Goal: Transaction & Acquisition: Obtain resource

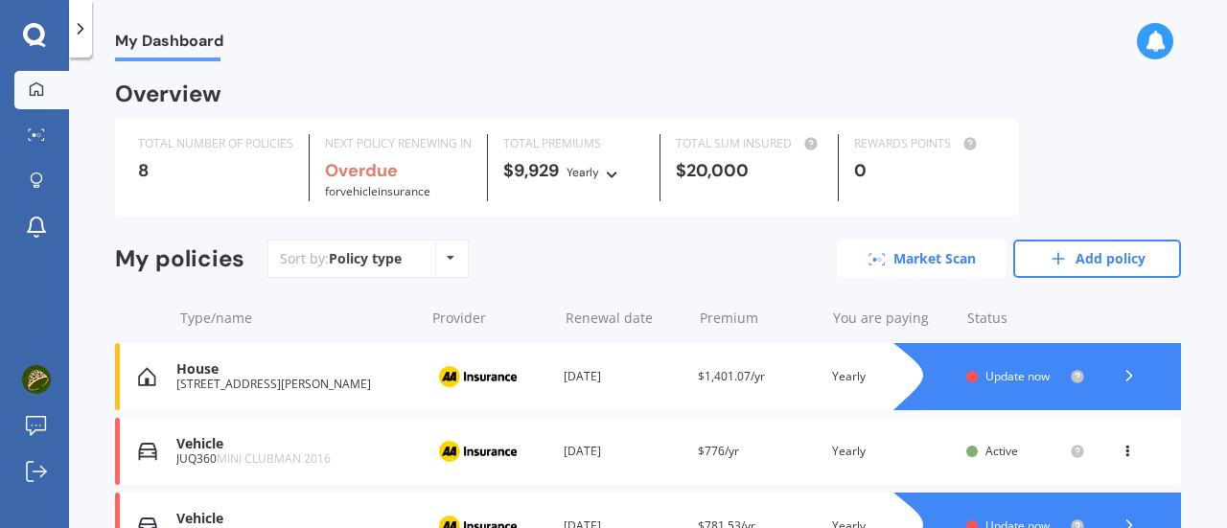
click at [922, 255] on link "Market Scan" at bounding box center [922, 259] width 168 height 38
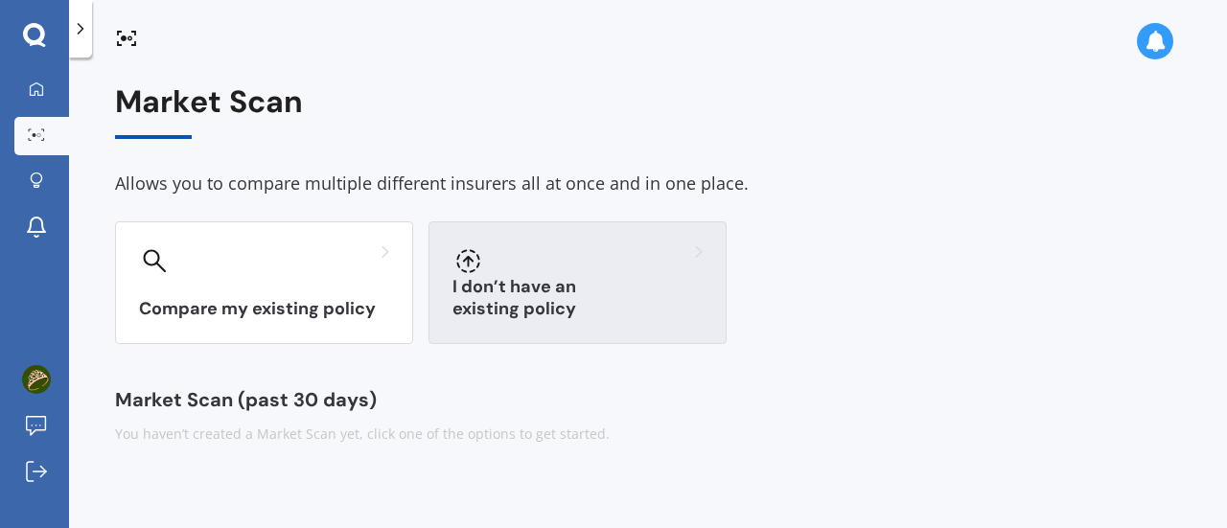
click at [644, 277] on div "I don’t have an existing policy" at bounding box center [578, 283] width 298 height 123
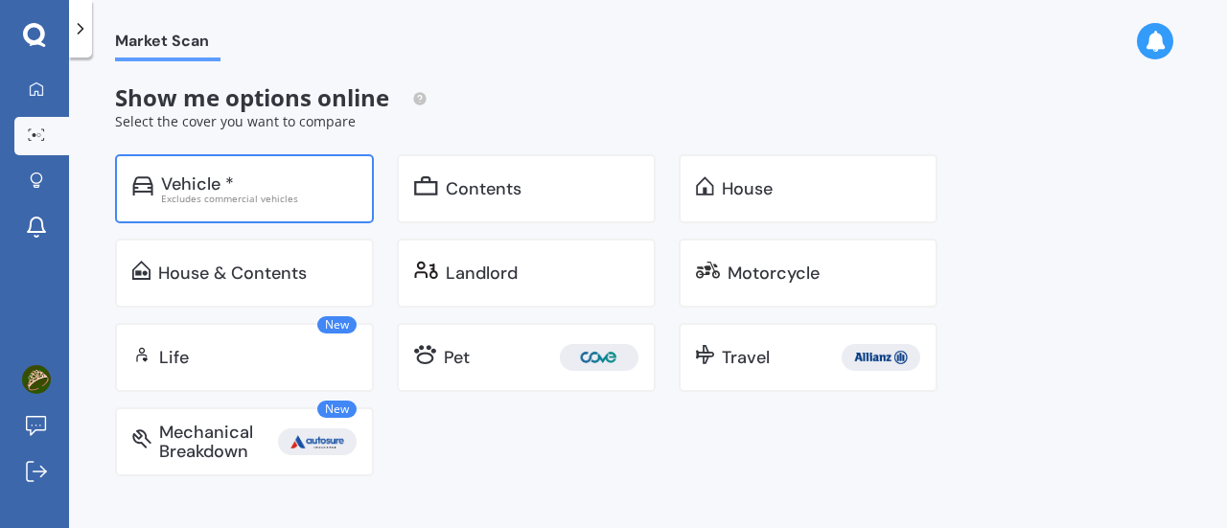
click at [190, 176] on div "Vehicle *" at bounding box center [197, 184] width 73 height 19
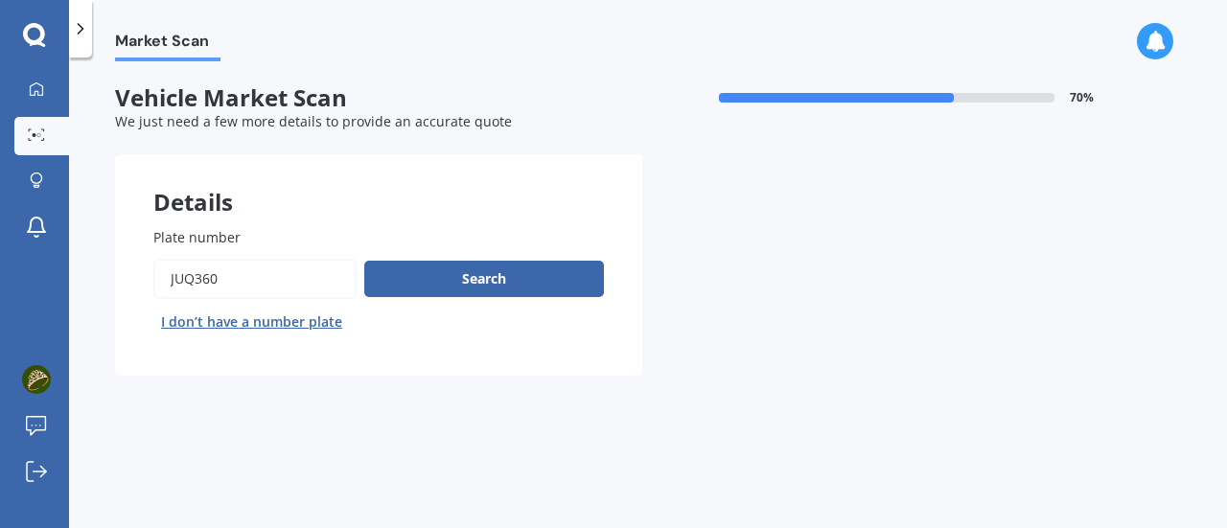
click at [257, 274] on input "Plate number" at bounding box center [254, 279] width 203 height 40
click at [265, 325] on button "I don’t have a number plate" at bounding box center [251, 322] width 197 height 31
select select "05"
select select "06"
select select "1971"
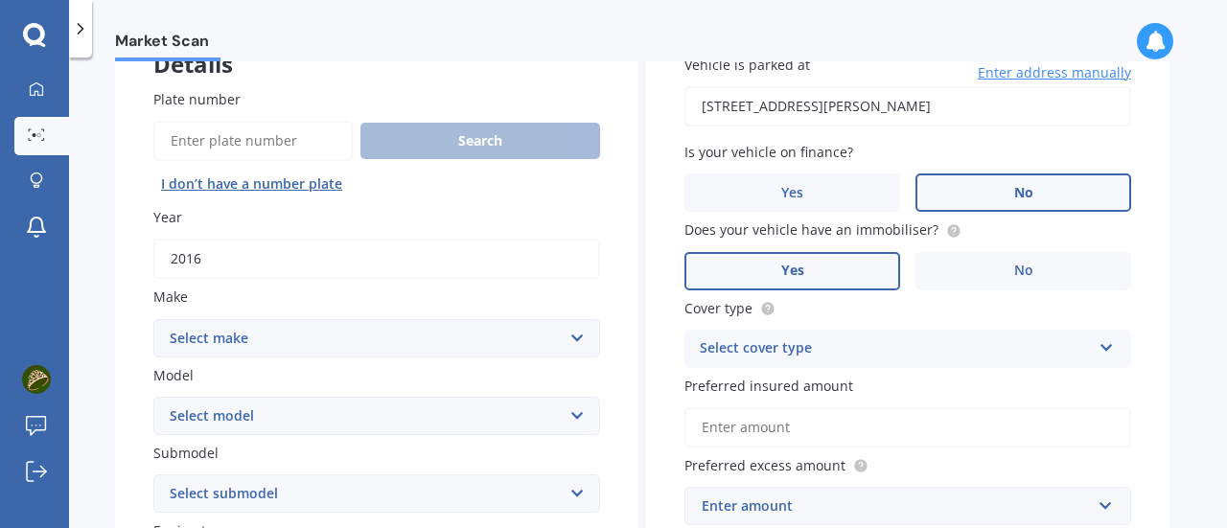
scroll to position [139, 0]
click at [527, 264] on input "2016" at bounding box center [376, 258] width 447 height 40
type input "2025"
click at [531, 343] on select "Select make AC ALFA ROMEO ASTON MARTIN AUDI AUSTIN BEDFORD Bentley BMW BYD CADI…" at bounding box center [376, 337] width 447 height 38
select select "KIA"
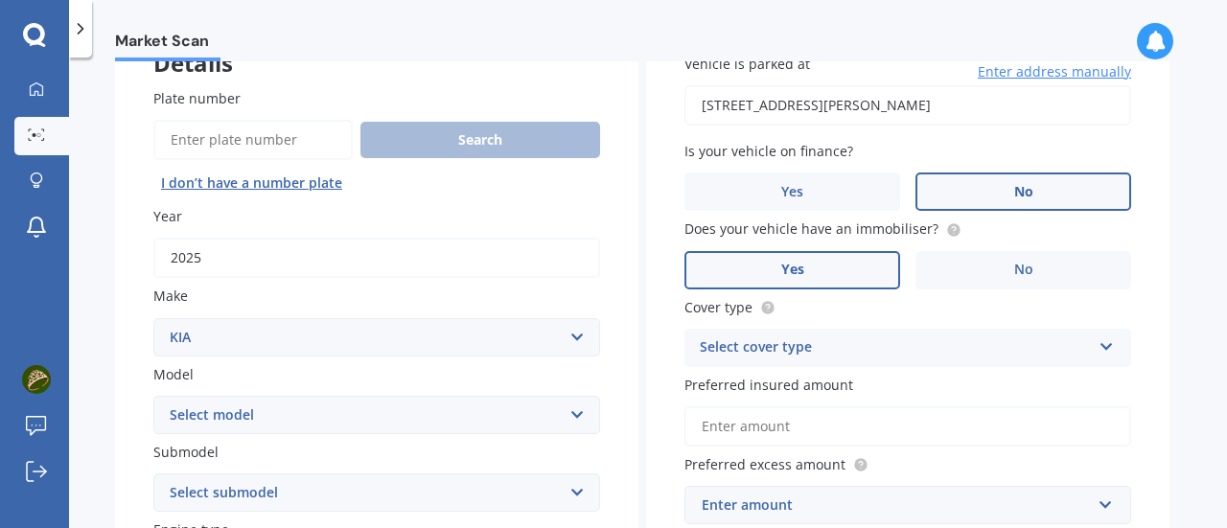
click at [153, 318] on select "Select make AC ALFA ROMEO ASTON MARTIN AUDI AUSTIN BEDFORD Bentley BMW BYD CADI…" at bounding box center [376, 337] width 447 height 38
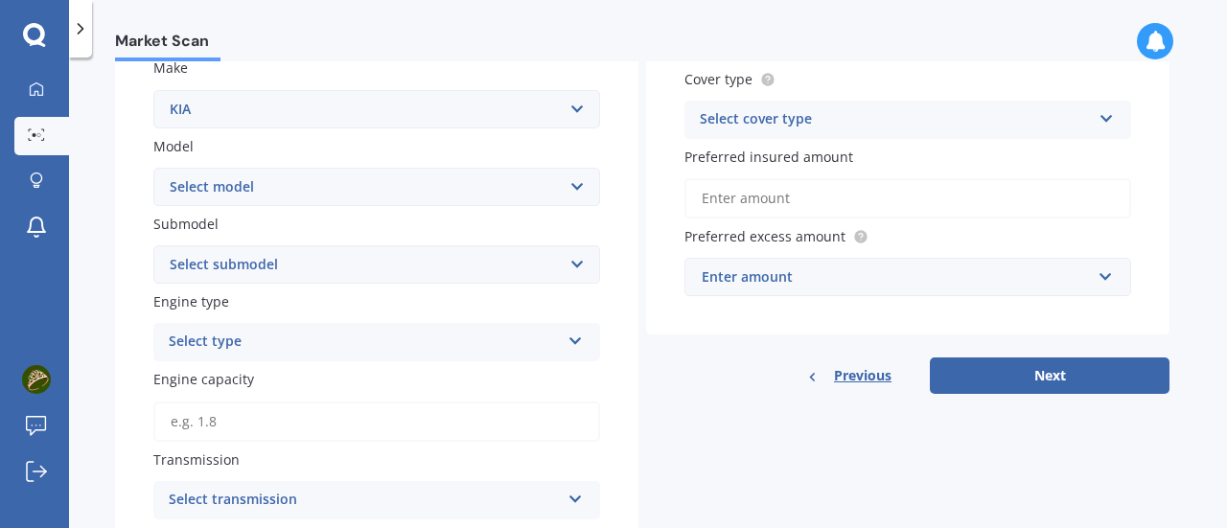
scroll to position [375, 0]
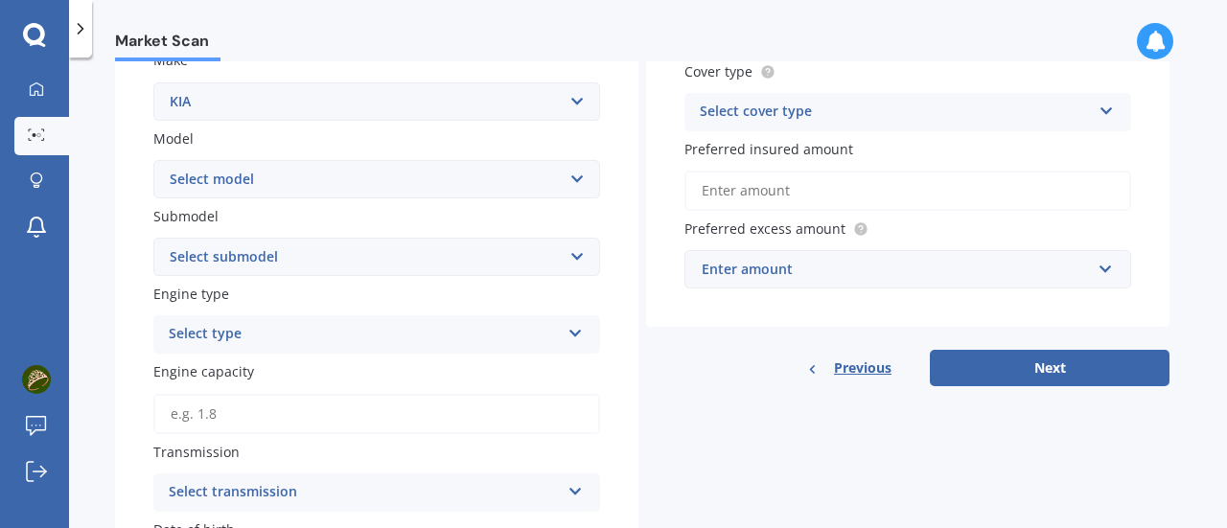
click at [573, 182] on select "Select model Carens Carnival CERATO Ceres Credos EV6 K2900 Magentis Mentor Niro…" at bounding box center [376, 179] width 447 height 38
click at [461, 184] on select "Select model Carens Carnival CERATO Ceres Credos EV6 K2900 Magentis Mentor Niro…" at bounding box center [376, 179] width 447 height 38
click at [579, 254] on select "Select submodel" at bounding box center [376, 257] width 447 height 38
click at [574, 337] on icon at bounding box center [576, 329] width 16 height 13
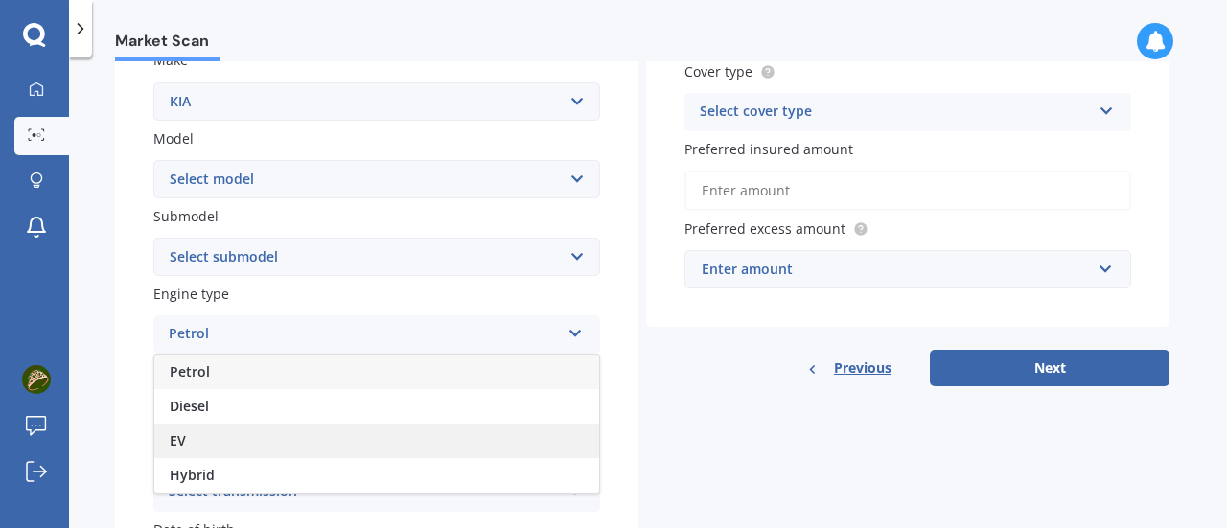
click at [490, 448] on div "EV" at bounding box center [376, 441] width 445 height 35
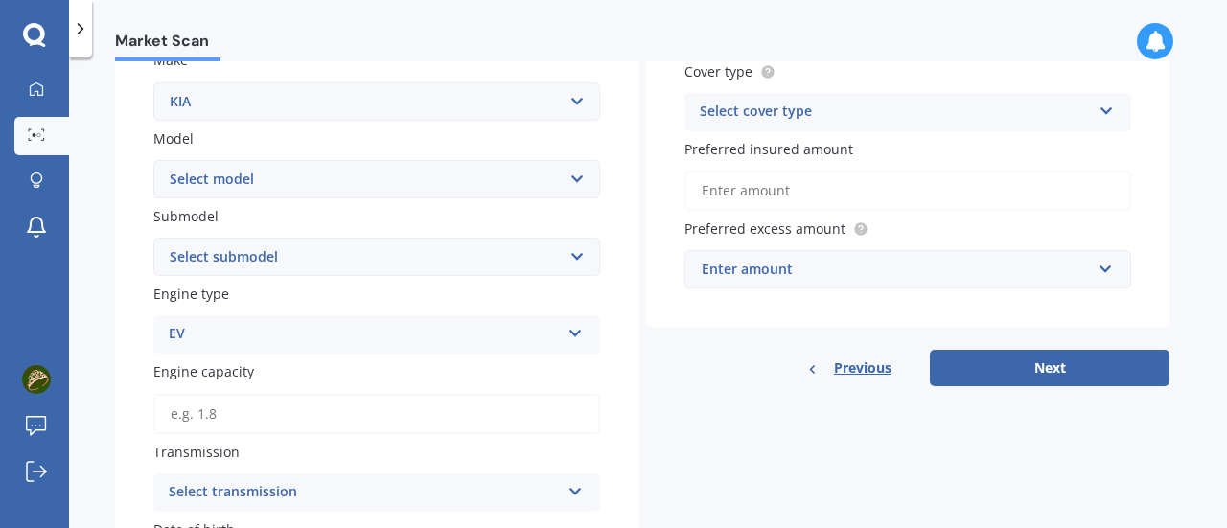
click at [577, 174] on select "Select model Carens Carnival CERATO Ceres Credos EV6 K2900 Magentis Mentor Niro…" at bounding box center [376, 179] width 447 height 38
select select "EV6"
click at [153, 160] on select "Select model Carens Carnival CERATO Ceres Credos EV6 K2900 Magentis Mentor Niro…" at bounding box center [376, 179] width 447 height 38
click at [465, 266] on select "Select submodel AIR AWD LR 77KWH/EV AIR RWD SR 58KWH/EV" at bounding box center [376, 257] width 447 height 38
click at [507, 181] on select "Select model Carens Carnival CERATO Ceres Credos EV6 K2900 Magentis Mentor Niro…" at bounding box center [376, 179] width 447 height 38
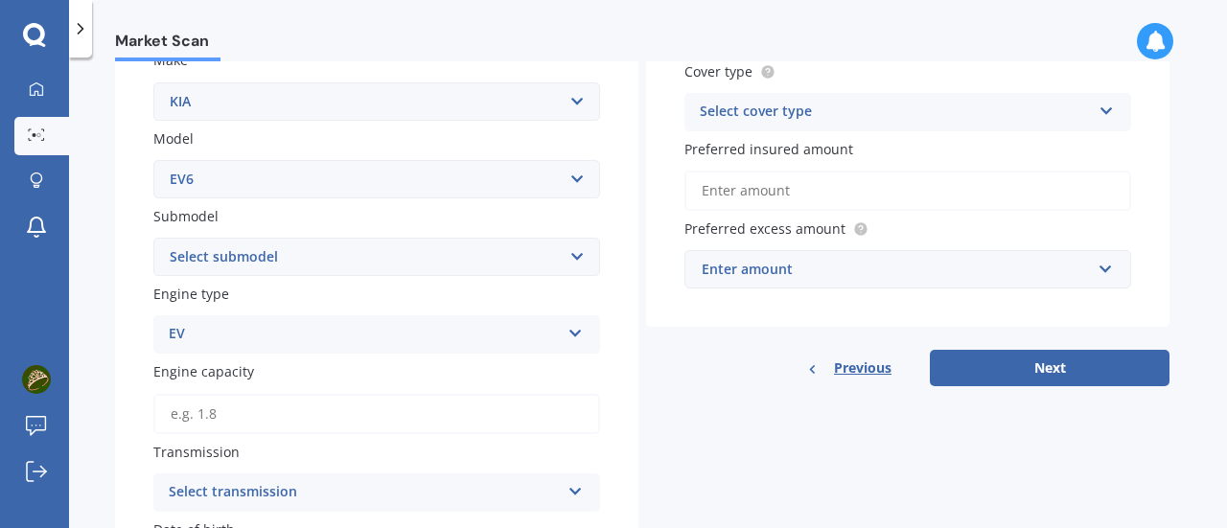
click at [466, 135] on label "Model" at bounding box center [372, 138] width 439 height 20
click at [466, 160] on select "Select model Carens Carnival CERATO Ceres Credos EV6 K2900 Magentis Mentor Niro…" at bounding box center [376, 179] width 447 height 38
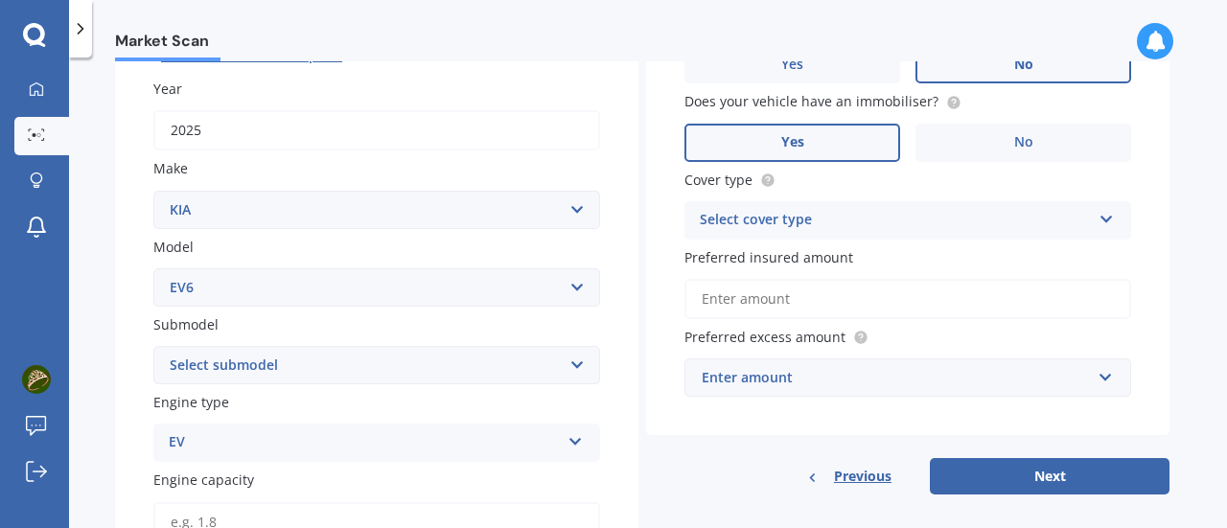
scroll to position [0, 0]
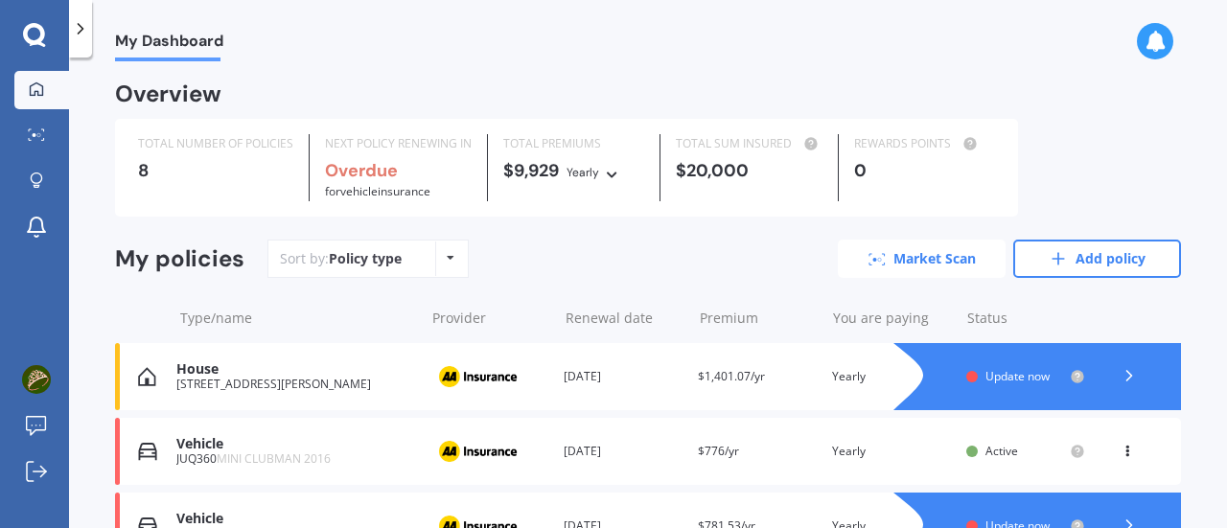
click at [917, 254] on link "Market Scan" at bounding box center [922, 259] width 168 height 38
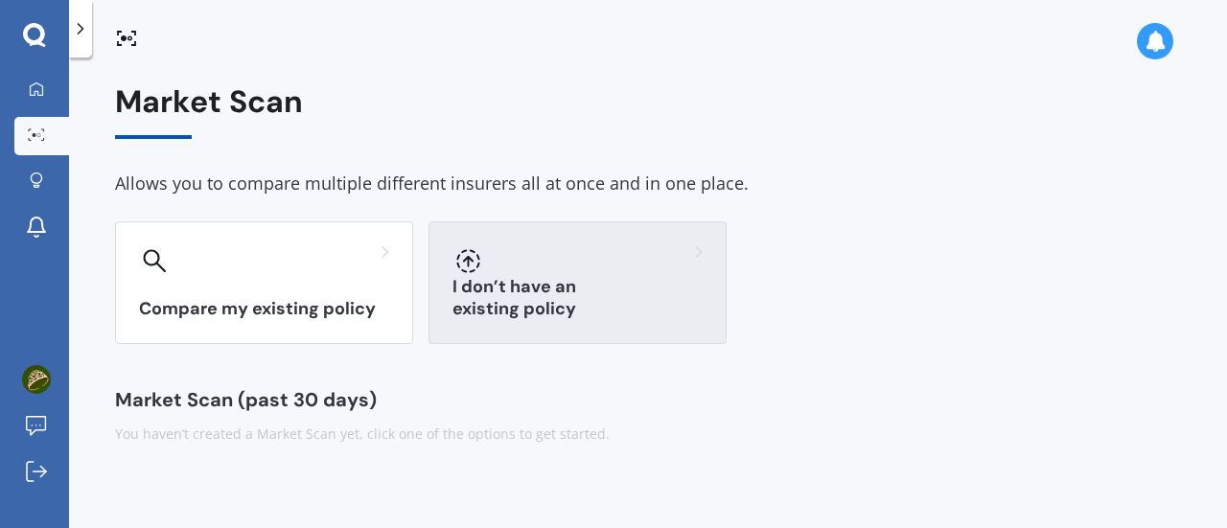
click at [552, 258] on div at bounding box center [578, 260] width 250 height 31
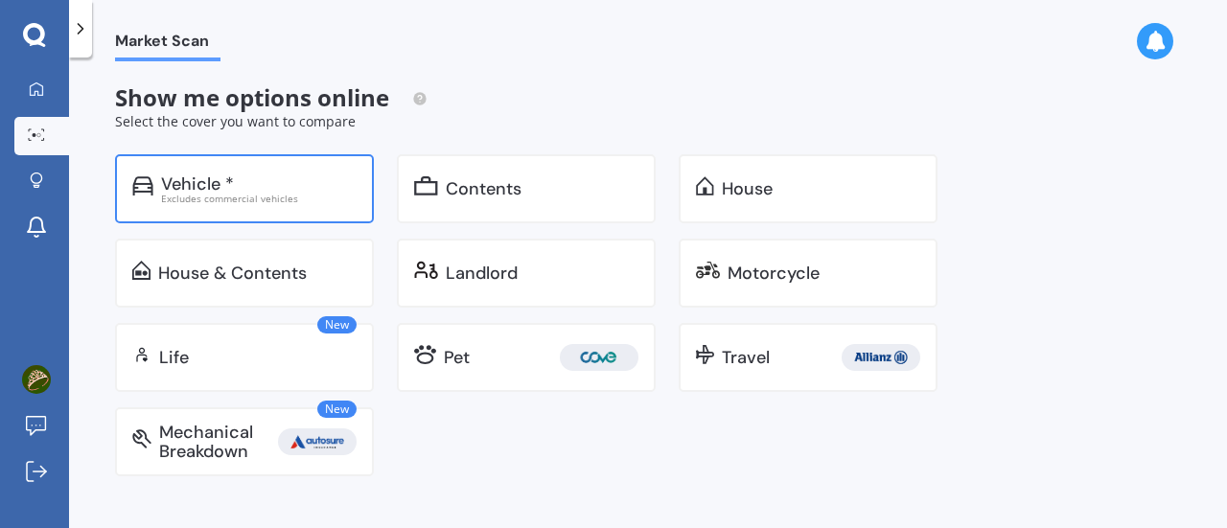
click at [252, 178] on div "Vehicle *" at bounding box center [259, 184] width 196 height 19
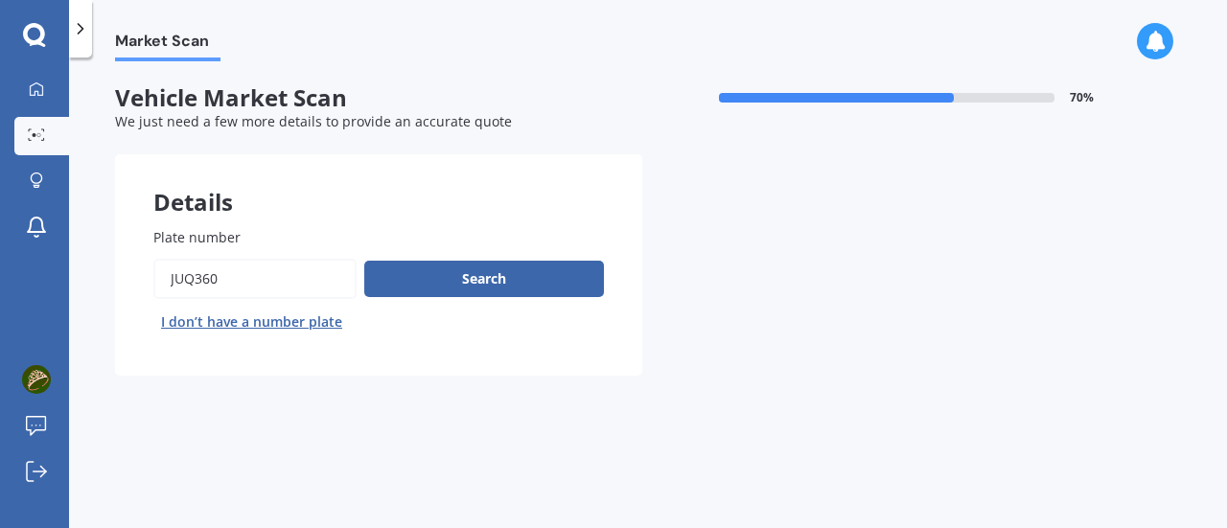
click at [236, 287] on input "Plate number" at bounding box center [254, 279] width 203 height 40
type input "J"
type input "rck656"
click at [512, 279] on button "Search" at bounding box center [484, 279] width 240 height 36
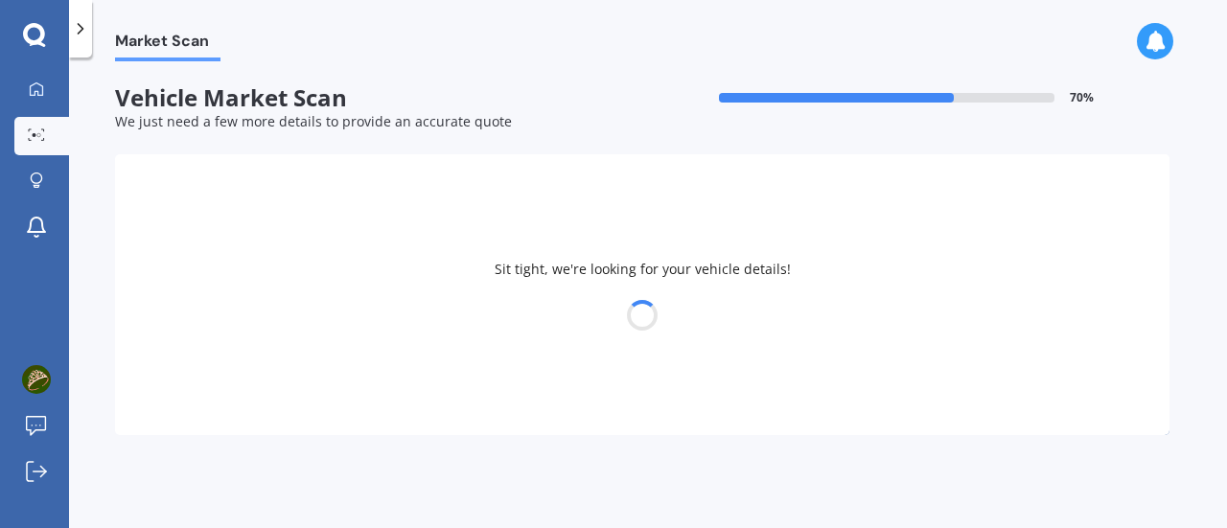
select select "KIA"
select select "05"
select select "06"
select select "1971"
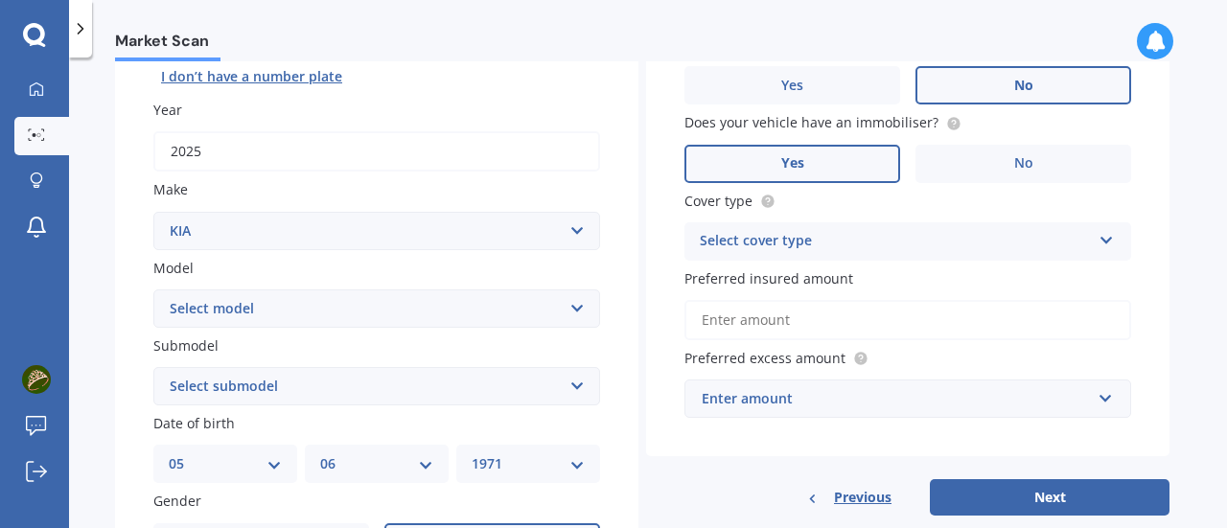
scroll to position [246, 0]
click at [1108, 234] on icon at bounding box center [1107, 235] width 16 height 13
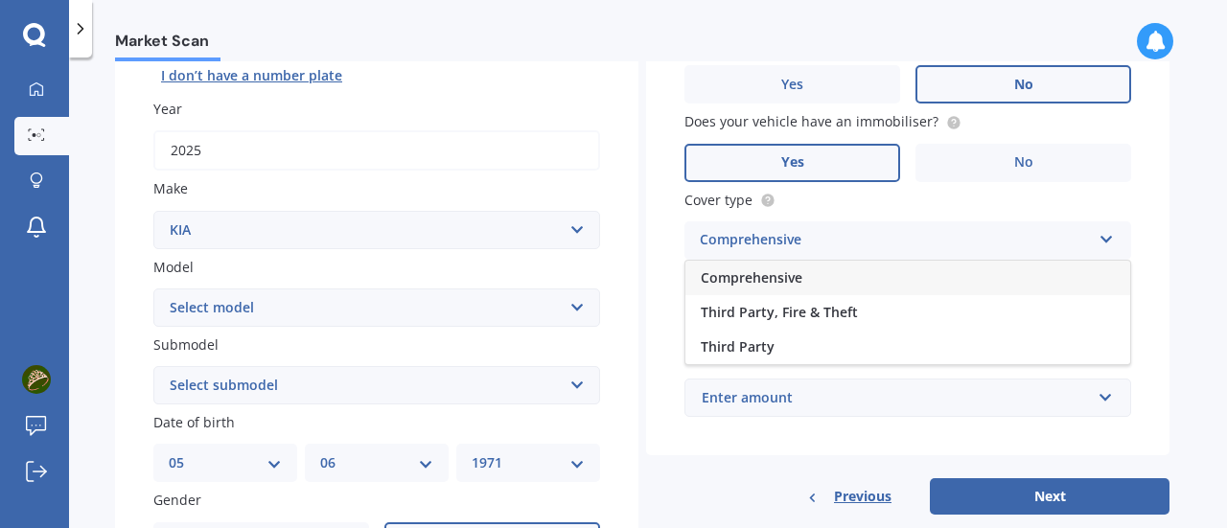
click at [1051, 270] on div "Comprehensive" at bounding box center [908, 278] width 445 height 35
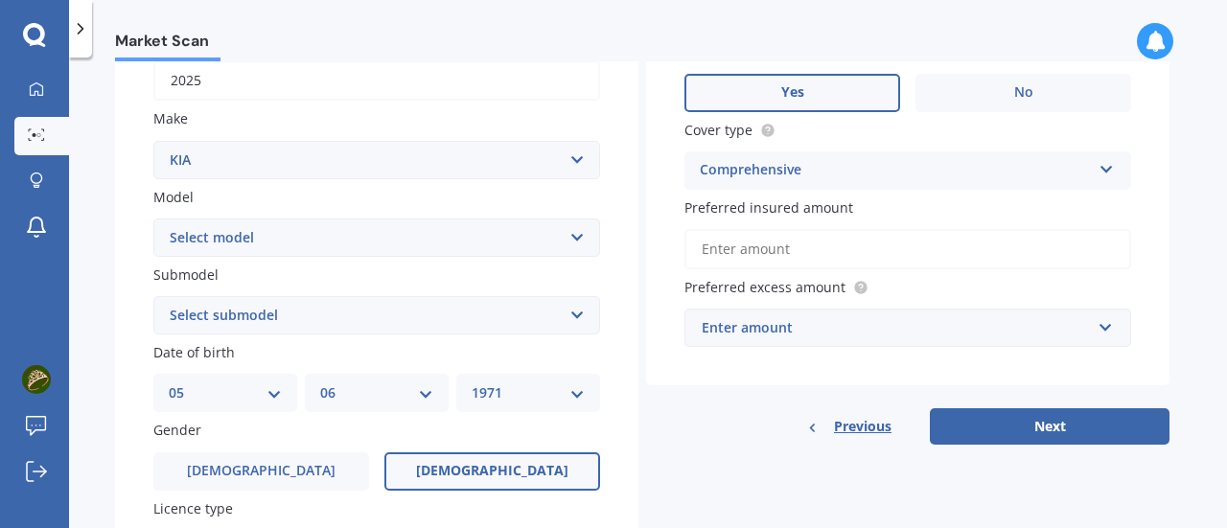
scroll to position [315, 0]
click at [1018, 252] on input "Preferred insured amount" at bounding box center [908, 250] width 447 height 40
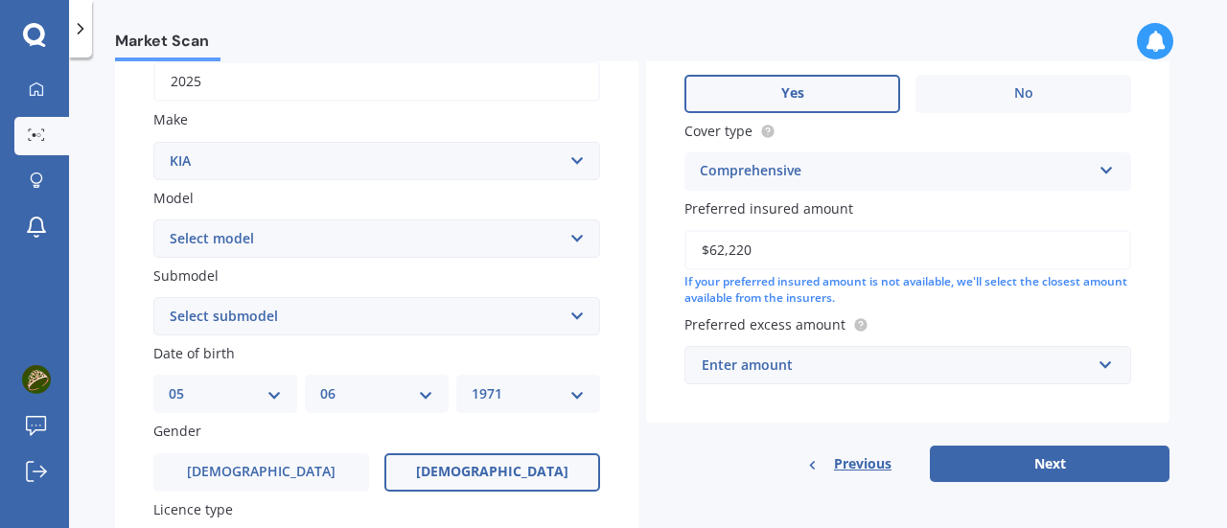
type input "$62,220"
click at [1115, 367] on input "text" at bounding box center [902, 365] width 430 height 36
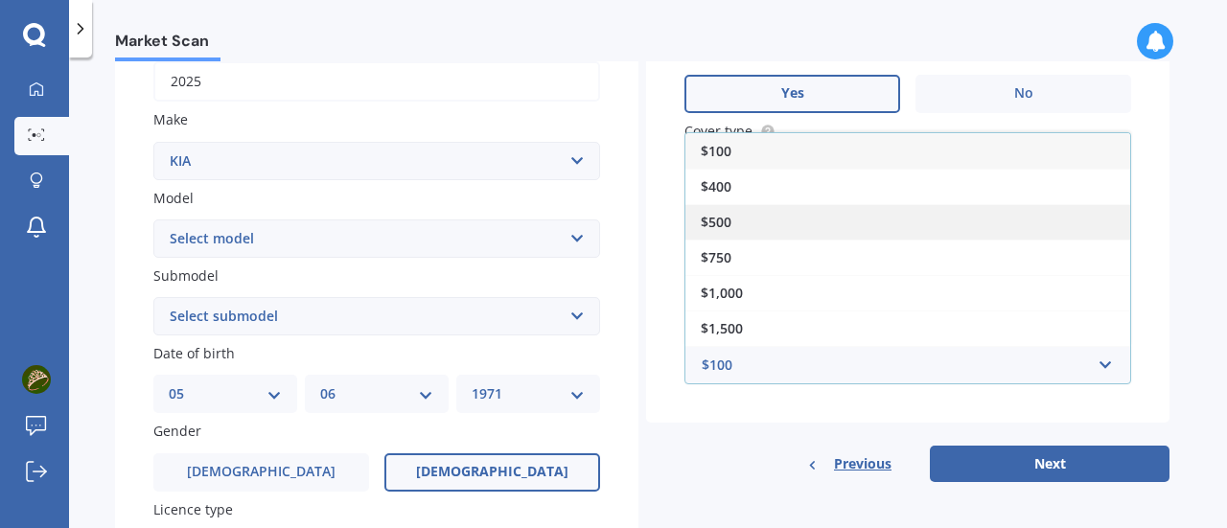
click at [959, 222] on div "$500" at bounding box center [908, 221] width 445 height 35
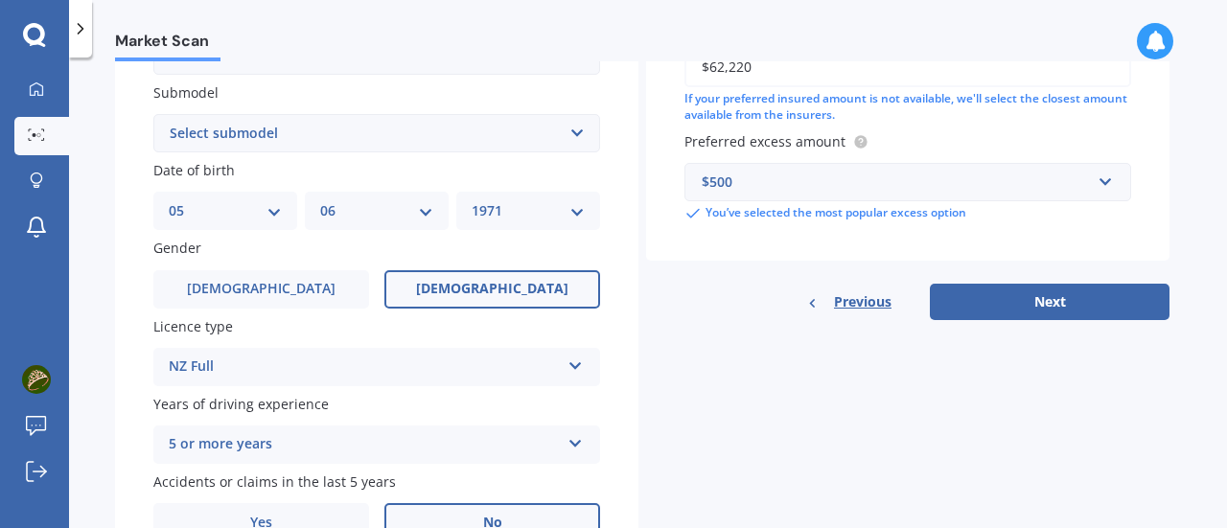
scroll to position [510, 0]
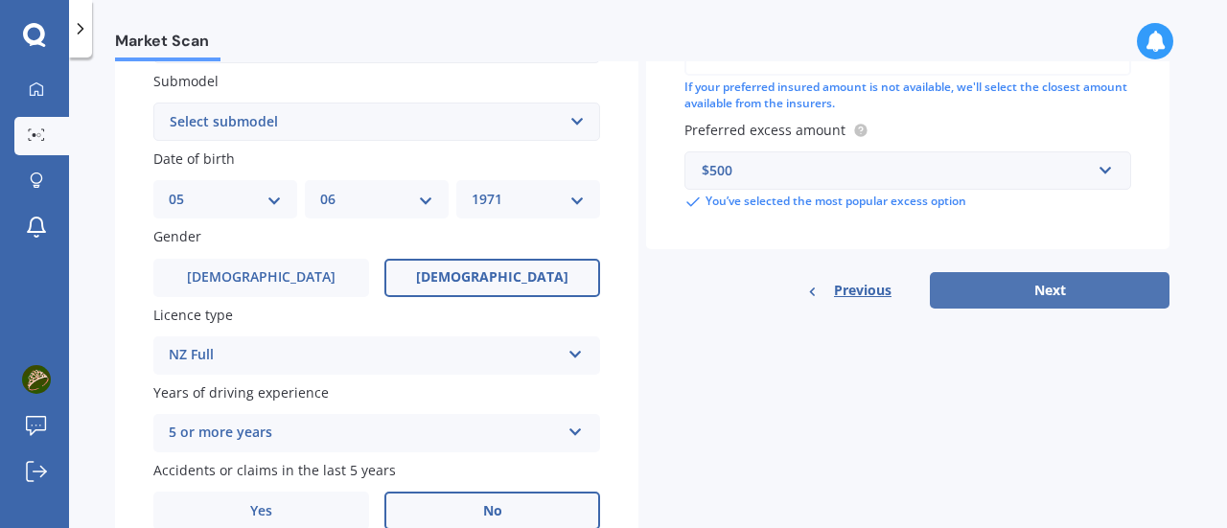
click at [1080, 296] on button "Next" at bounding box center [1050, 290] width 240 height 36
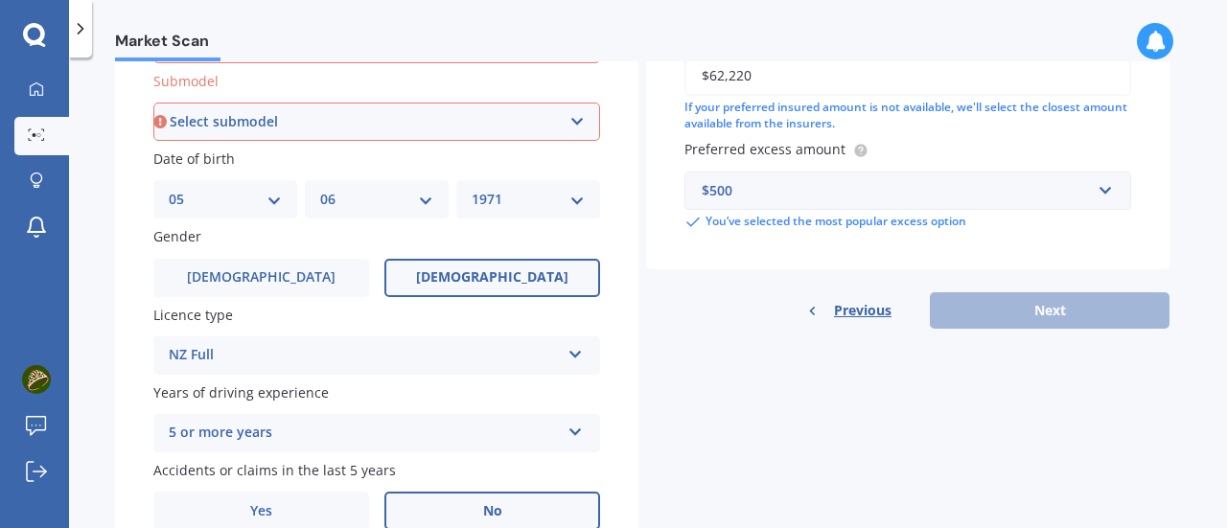
scroll to position [442, 0]
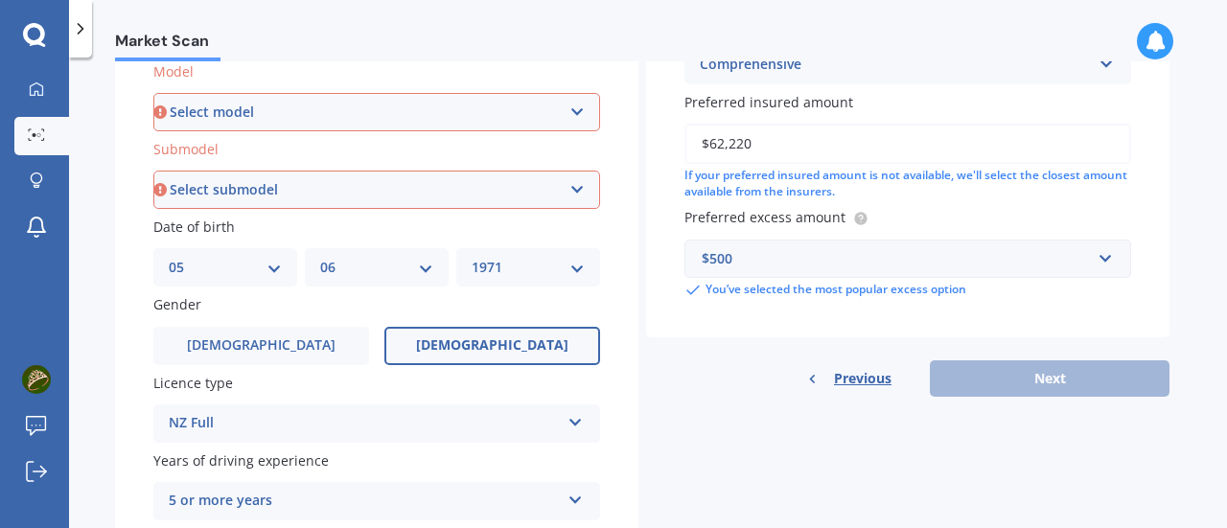
click at [571, 105] on select "Select model Carens Carnival CERATO Ceres Credos EV6 K2900 Magentis Mentor Niro…" at bounding box center [376, 112] width 447 height 38
click at [466, 68] on label "Model" at bounding box center [372, 71] width 439 height 20
click at [466, 93] on select "Select model Carens Carnival CERATO Ceres Credos EV6 K2900 Magentis Mentor Niro…" at bounding box center [376, 112] width 447 height 38
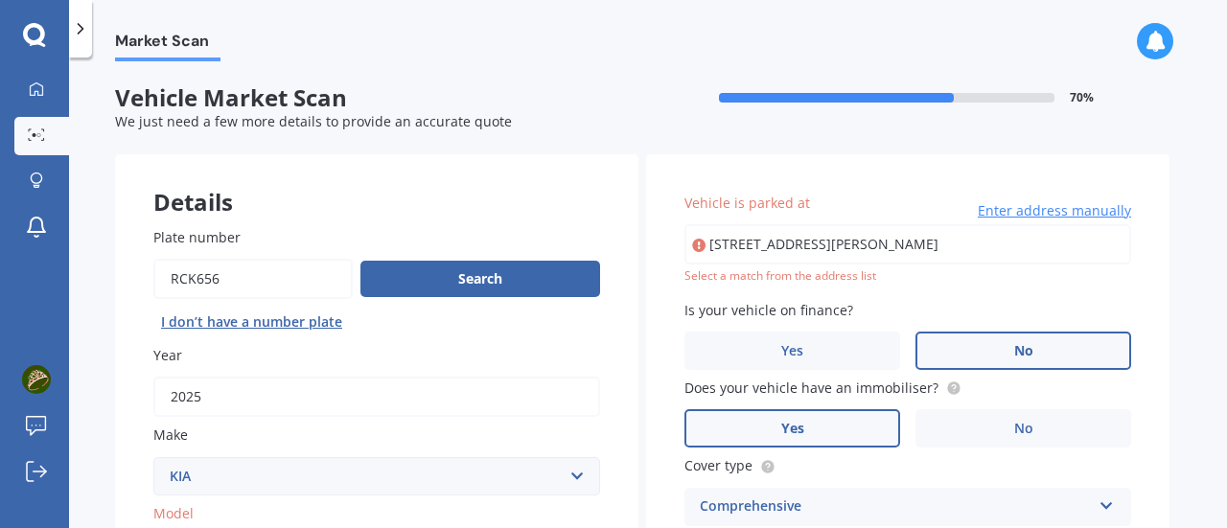
scroll to position [1, 0]
